Goal: Navigation & Orientation: Find specific page/section

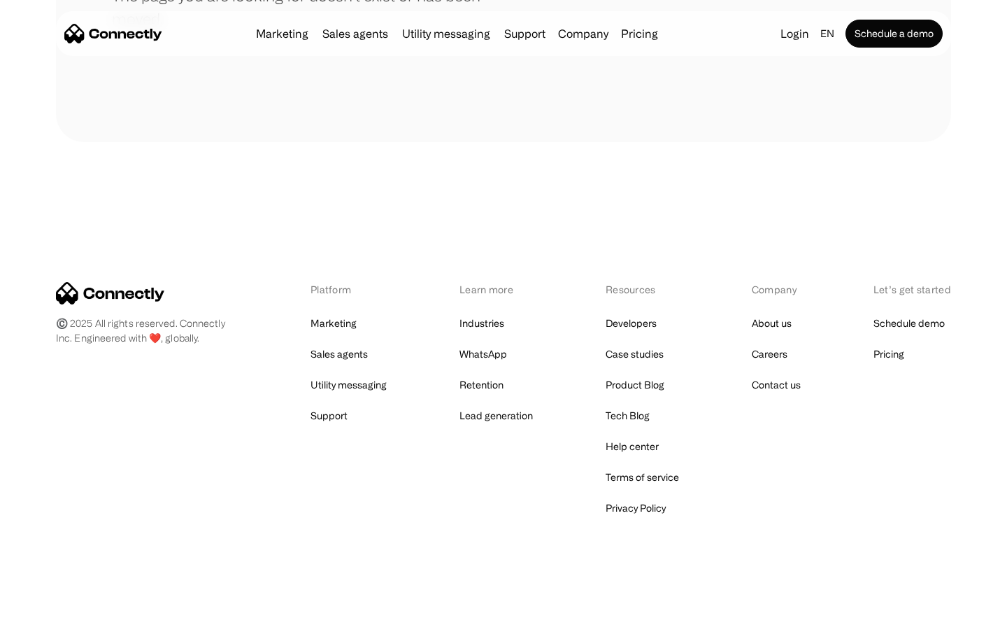
scroll to position [255, 0]
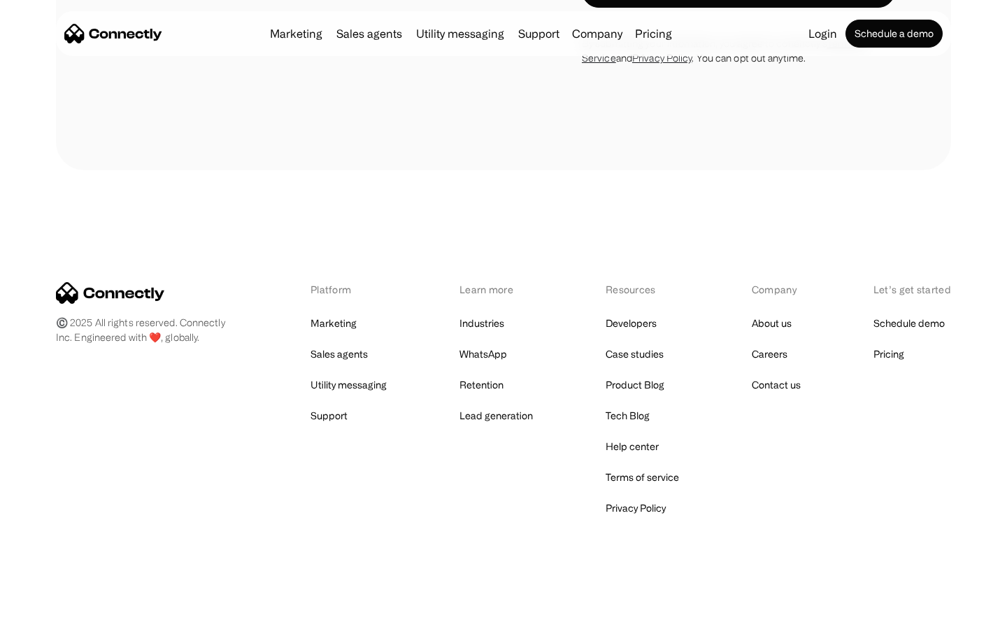
scroll to position [1288, 0]
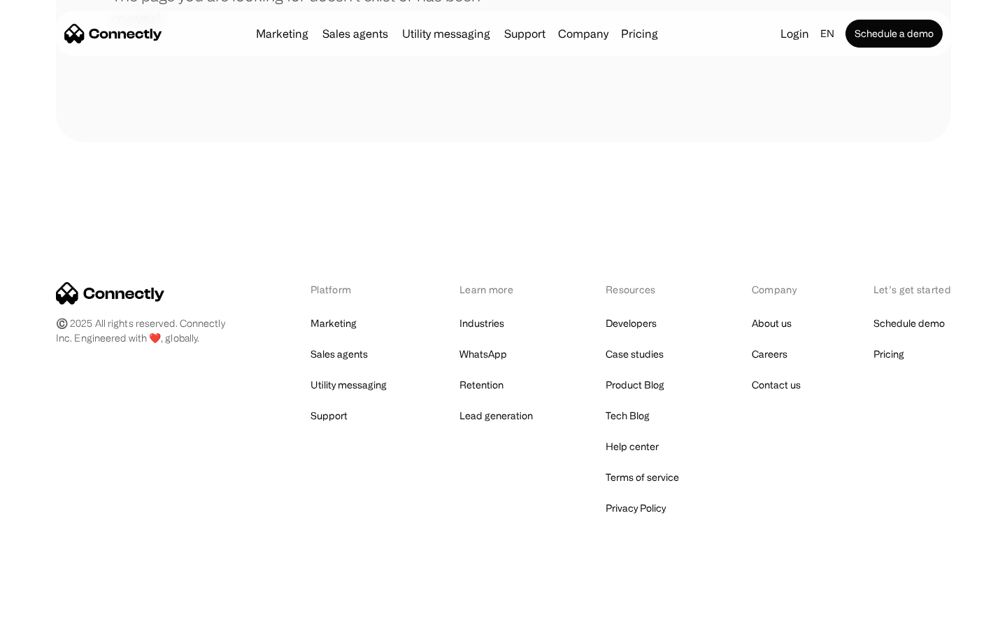
scroll to position [255, 0]
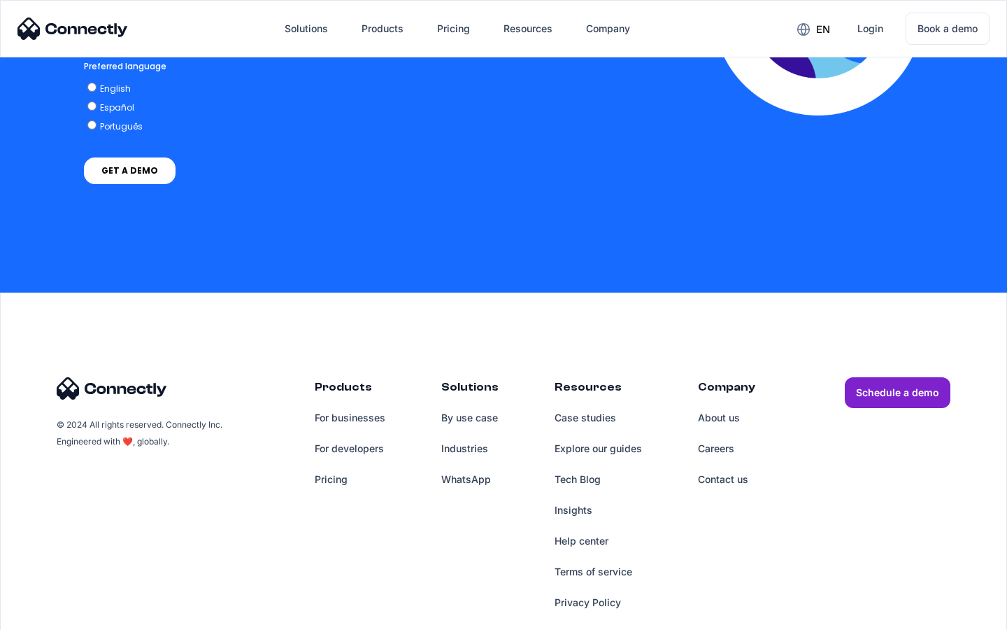
scroll to position [3086, 0]
